Goal: Information Seeking & Learning: Learn about a topic

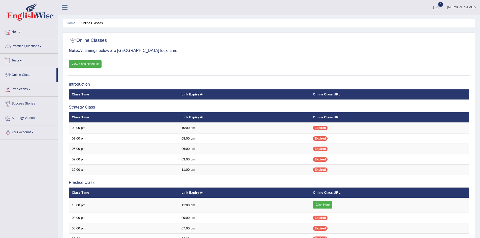
click at [24, 46] on link "Practice Questions" at bounding box center [28, 45] width 57 height 13
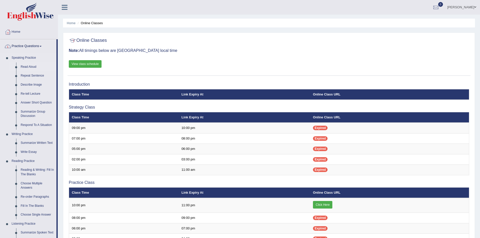
click at [30, 66] on link "Read Aloud" at bounding box center [37, 67] width 38 height 9
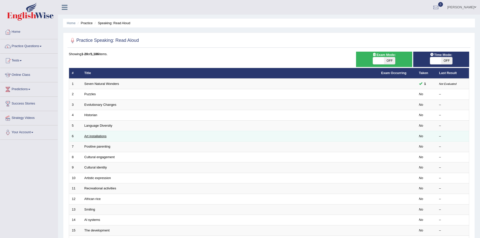
click at [93, 137] on link "Art installations" at bounding box center [95, 136] width 22 height 4
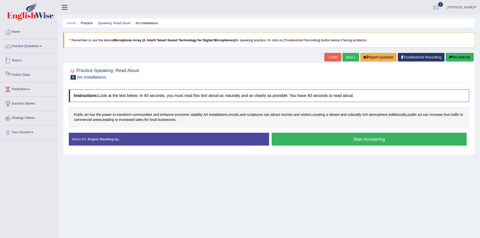
click at [26, 47] on link "Practice Questions" at bounding box center [28, 45] width 57 height 13
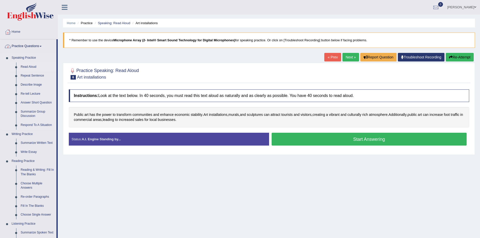
click at [30, 68] on link "Read Aloud" at bounding box center [37, 67] width 38 height 9
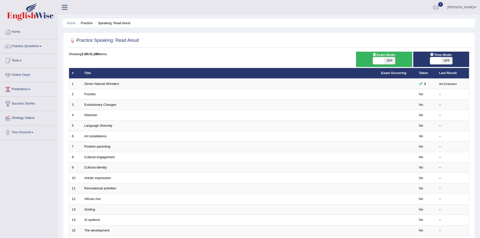
click at [446, 58] on span "OFF" at bounding box center [446, 60] width 11 height 7
checkbox input "true"
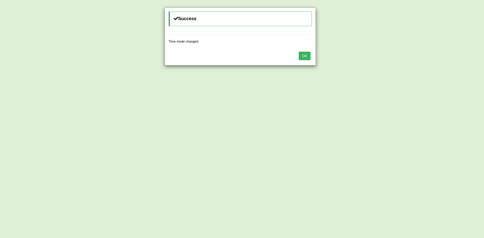
click at [302, 56] on button "OK" at bounding box center [305, 56] width 12 height 9
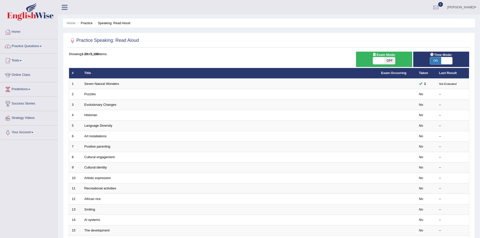
click at [390, 61] on span "OFF" at bounding box center [389, 60] width 11 height 7
checkbox input "true"
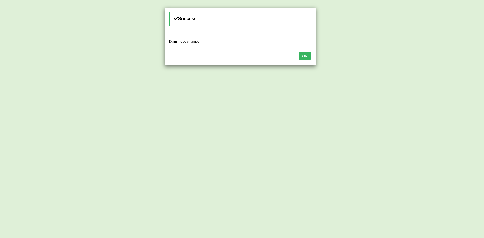
click at [304, 59] on button "OK" at bounding box center [305, 56] width 12 height 9
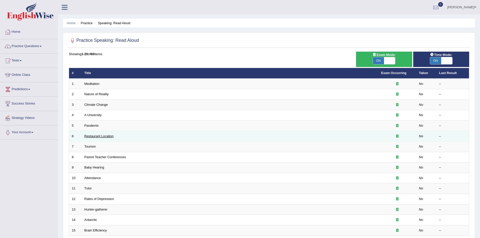
click at [100, 135] on link "Restaurant Location" at bounding box center [98, 136] width 29 height 4
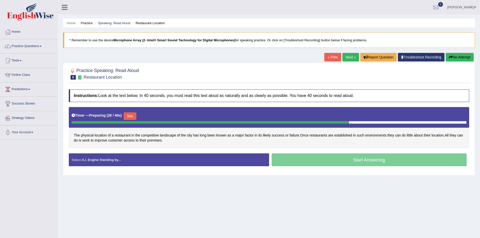
click at [299, 163] on div "Start Answering" at bounding box center [369, 161] width 200 height 14
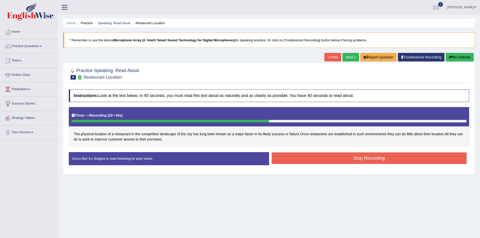
click at [308, 160] on button "Stop Recording" at bounding box center [369, 159] width 195 height 12
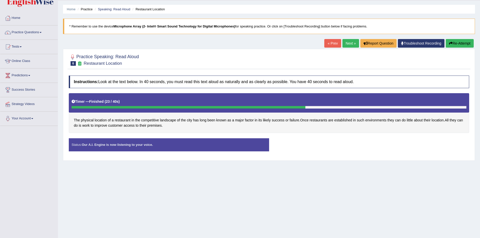
scroll to position [26, 0]
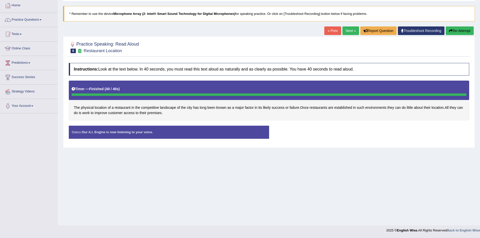
click at [243, 137] on div "Status: Our A.I. Engine is now listening to your voice." at bounding box center [169, 132] width 200 height 13
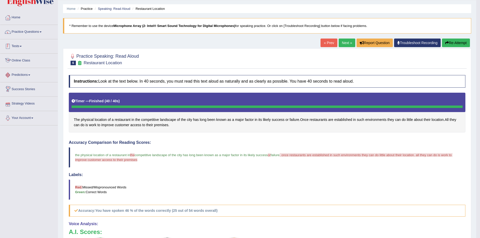
scroll to position [6, 0]
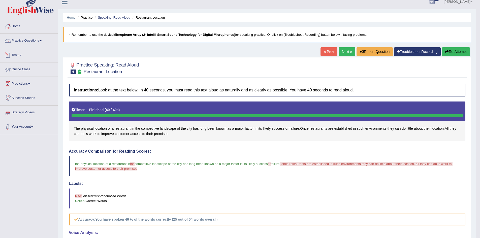
click at [21, 40] on link "Practice Questions" at bounding box center [28, 40] width 57 height 13
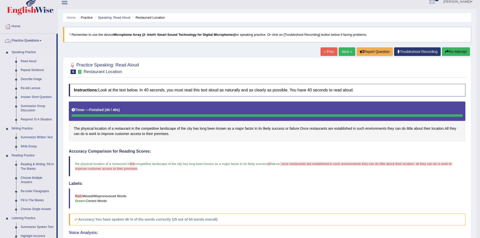
click at [31, 59] on link "Read Aloud" at bounding box center [37, 61] width 38 height 9
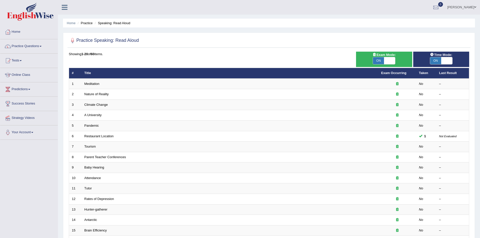
click at [381, 59] on span "ON" at bounding box center [378, 60] width 11 height 7
checkbox input "false"
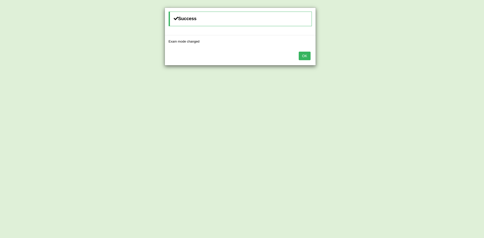
click at [306, 53] on button "OK" at bounding box center [305, 56] width 12 height 9
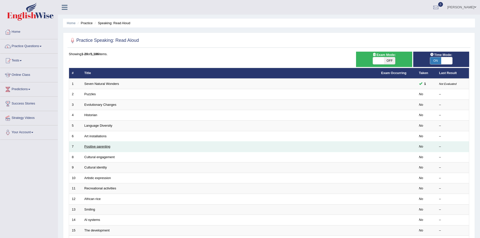
click at [98, 145] on link "Positive parenting" at bounding box center [97, 147] width 26 height 4
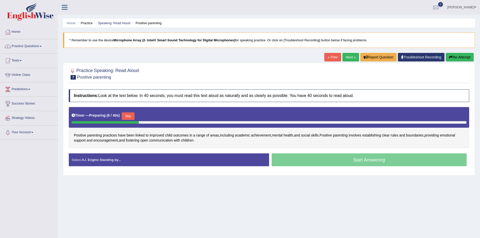
click at [295, 161] on div "Start Answering" at bounding box center [369, 161] width 200 height 14
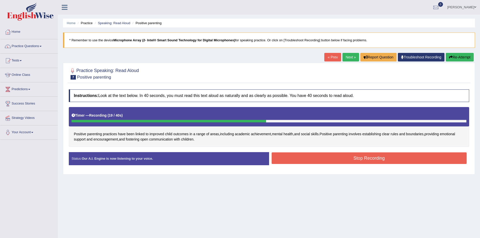
click at [292, 159] on button "Stop Recording" at bounding box center [369, 159] width 195 height 12
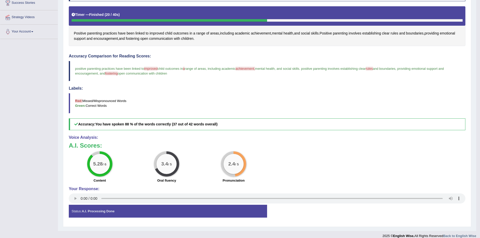
scroll to position [106, 0]
